Goal: Transaction & Acquisition: Purchase product/service

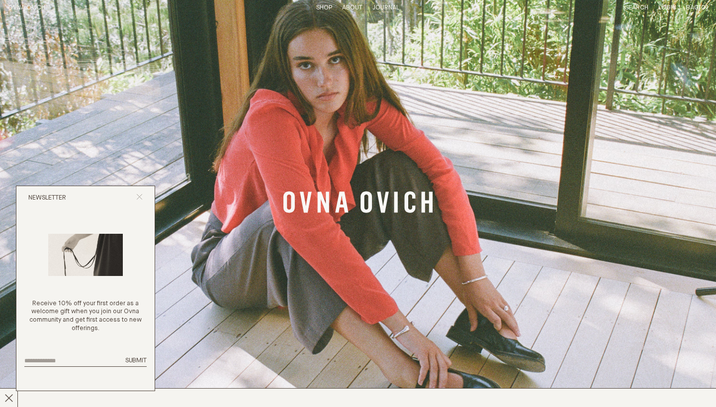
click at [139, 199] on icon "Close popup" at bounding box center [139, 197] width 6 height 6
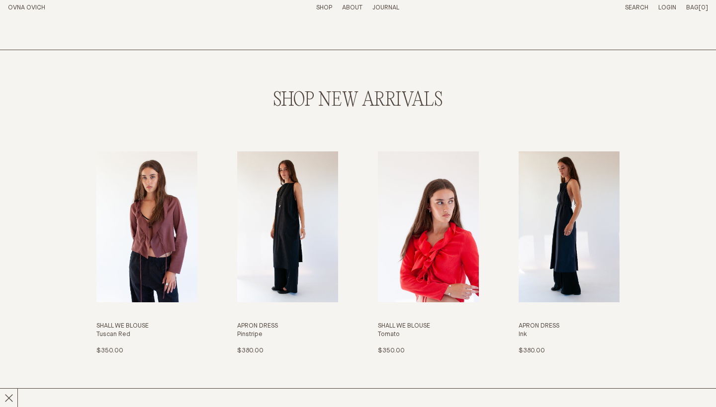
scroll to position [955, 0]
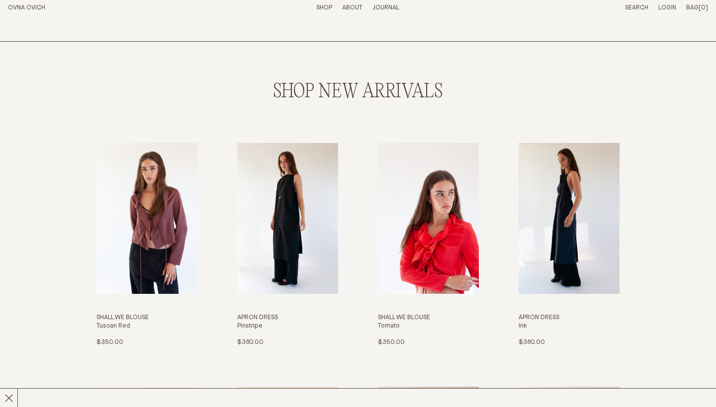
click at [325, 6] on link "Shop" at bounding box center [324, 7] width 16 height 6
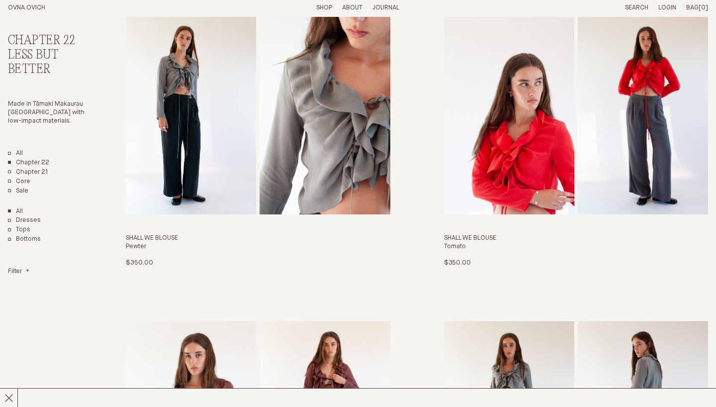
scroll to position [1305, 0]
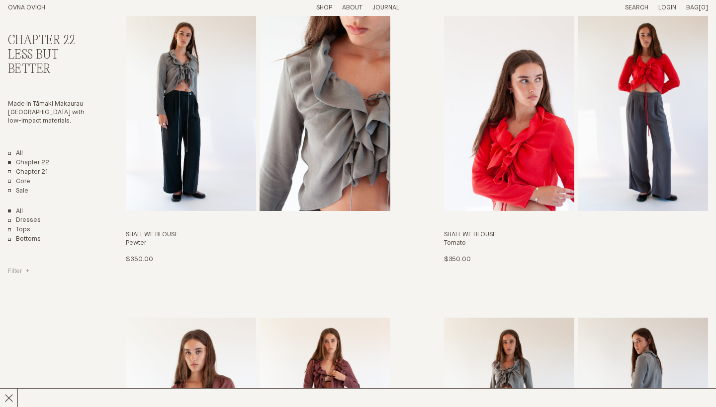
click at [27, 268] on h4 "Filter" at bounding box center [18, 272] width 21 height 8
click at [22, 284] on button "Small" at bounding box center [19, 288] width 23 height 8
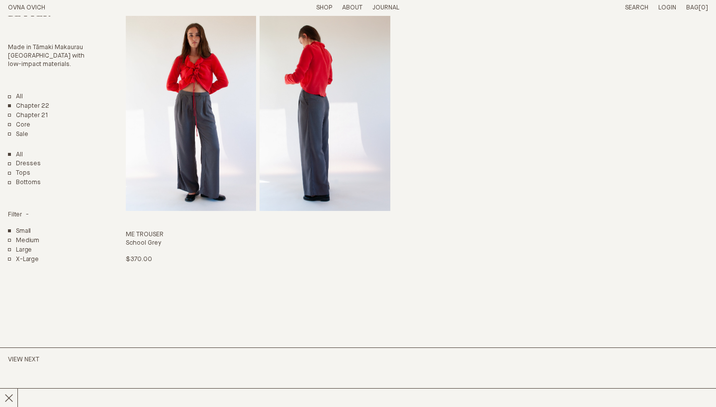
click at [21, 228] on button "Small" at bounding box center [19, 232] width 23 height 8
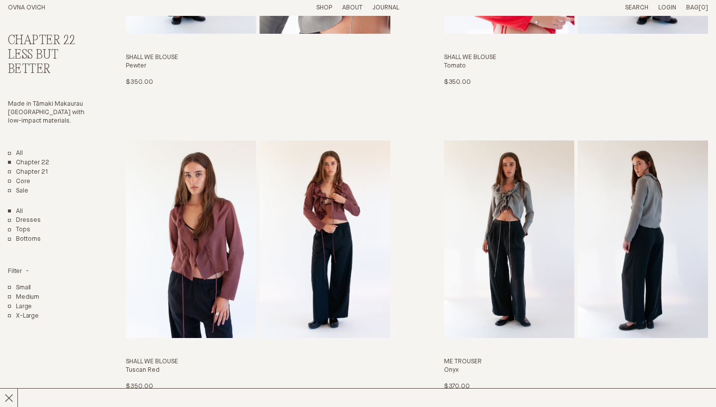
scroll to position [1484, 0]
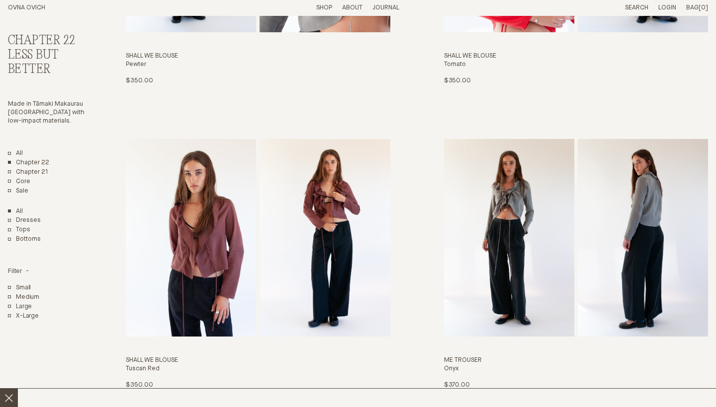
click at [10, 399] on icon at bounding box center [8, 398] width 9 height 9
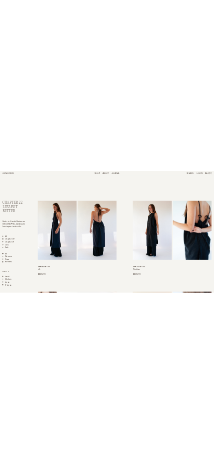
scroll to position [0, 0]
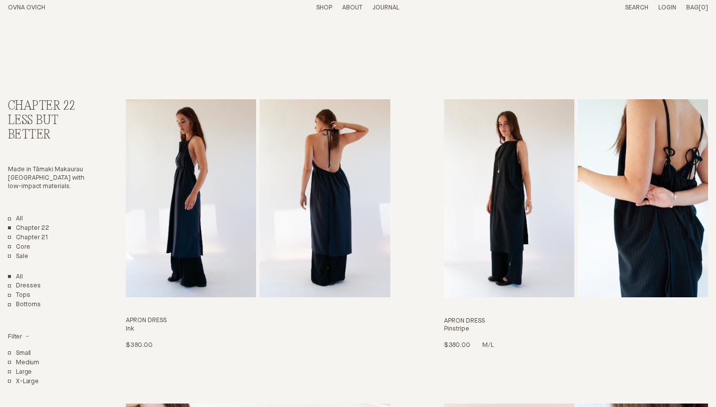
click at [510, 164] on img "Apron Dress" at bounding box center [509, 198] width 130 height 198
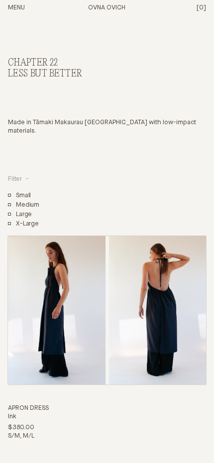
click at [28, 175] on h4 "Filter" at bounding box center [18, 179] width 21 height 8
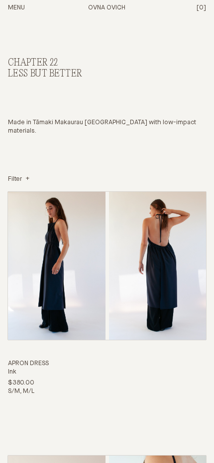
click at [195, 136] on div "Chapter 22 Less But Better Made in Tāmaki Makaurau [GEOGRAPHIC_DATA] with low-i…" at bounding box center [107, 121] width 198 height 126
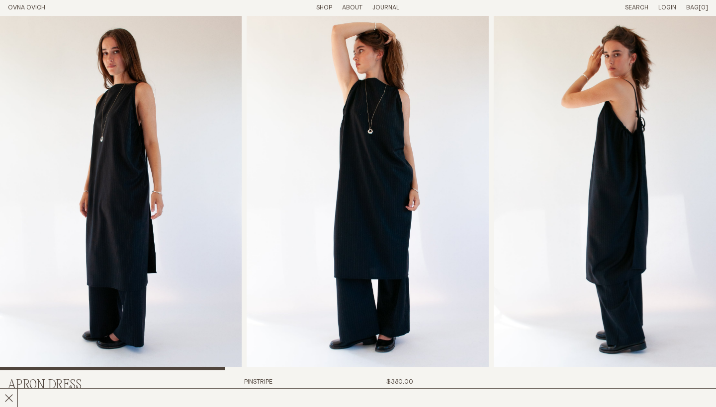
scroll to position [7, 0]
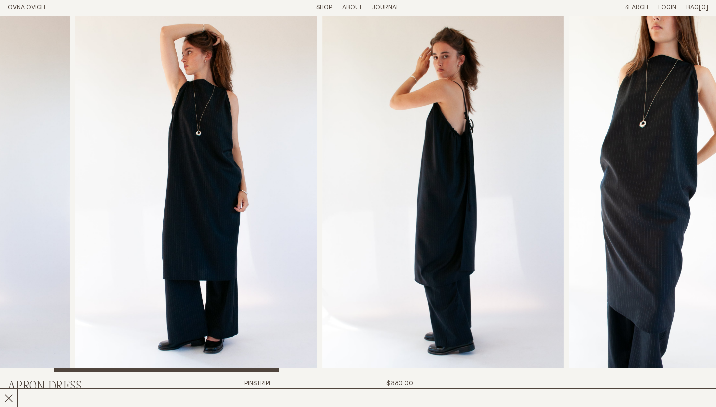
click at [214, 243] on img "2 / 8" at bounding box center [196, 190] width 242 height 364
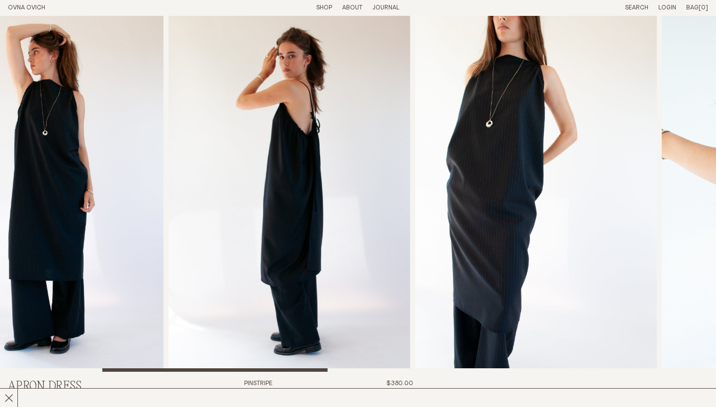
click at [168, 244] on img "3 / 8" at bounding box center [289, 190] width 242 height 364
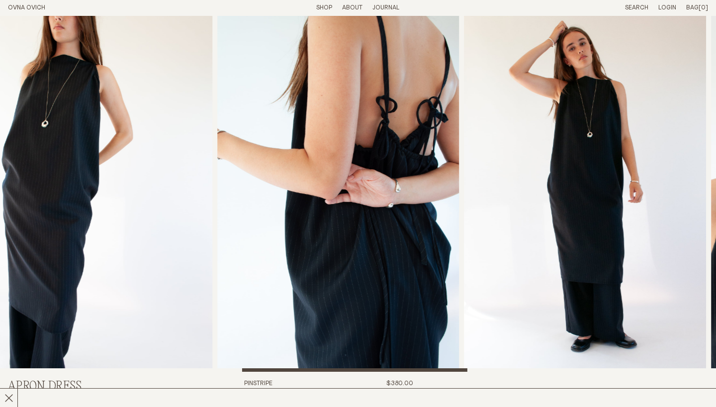
click at [217, 258] on img "5 / 8" at bounding box center [338, 190] width 242 height 364
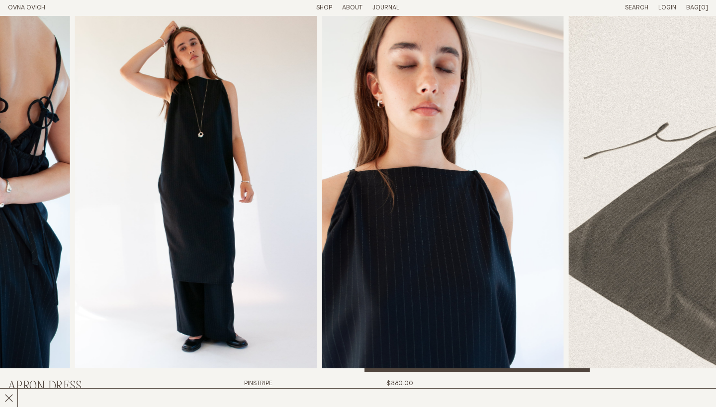
click at [176, 249] on img "6 / 8" at bounding box center [196, 190] width 242 height 364
